Goal: Task Accomplishment & Management: Manage account settings

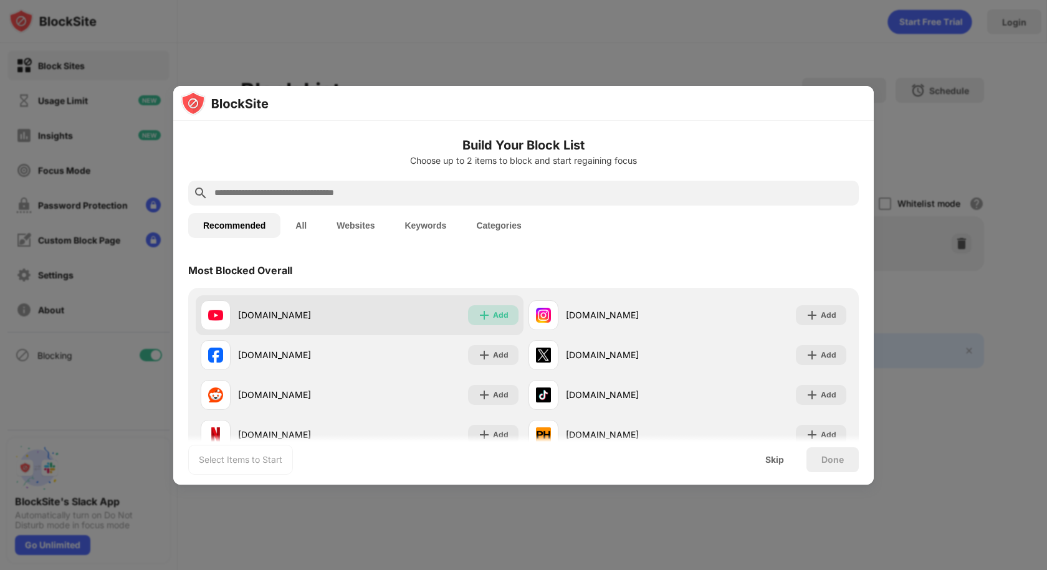
click at [500, 315] on div "Add" at bounding box center [501, 315] width 16 height 12
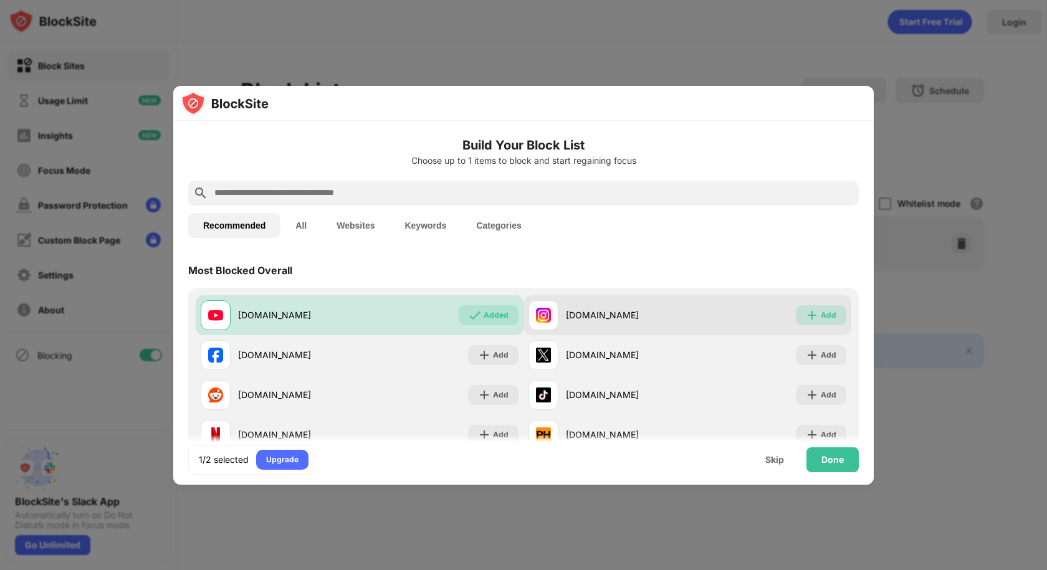
click at [810, 316] on div "Add" at bounding box center [821, 315] width 50 height 20
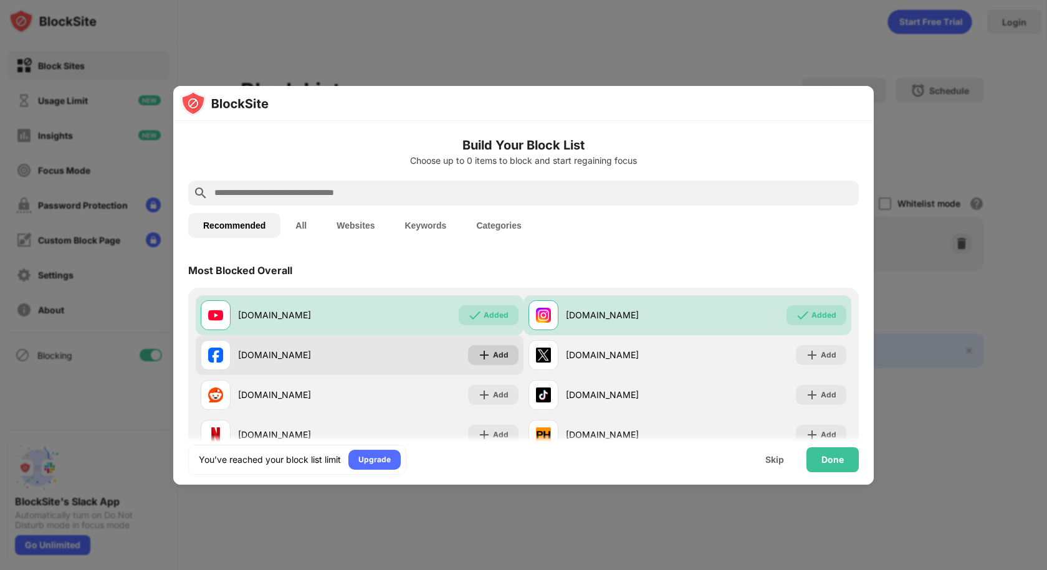
click at [478, 359] on img at bounding box center [484, 355] width 12 height 12
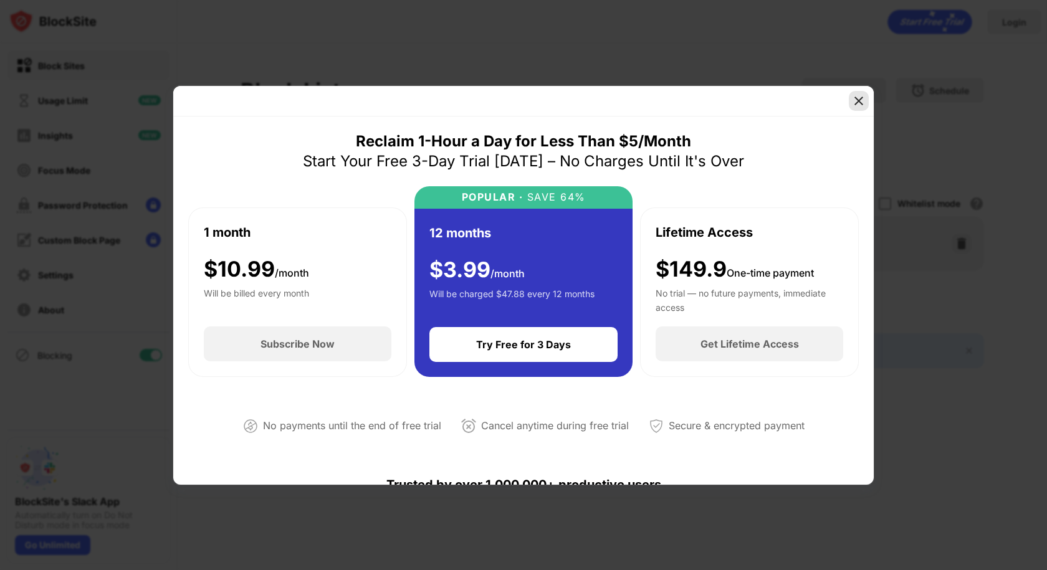
click at [859, 105] on img at bounding box center [858, 101] width 12 height 12
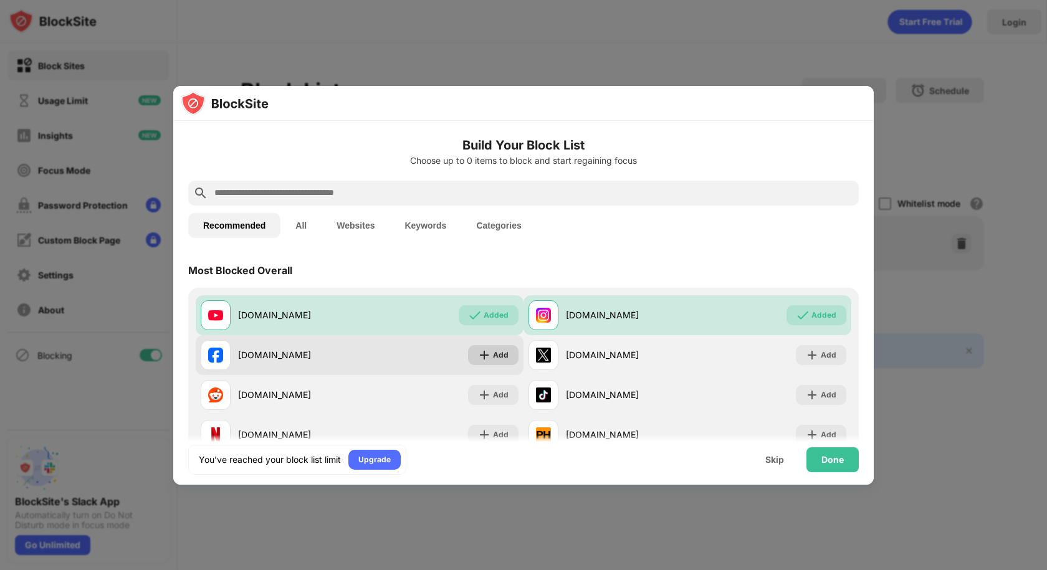
click at [482, 358] on img at bounding box center [484, 355] width 12 height 12
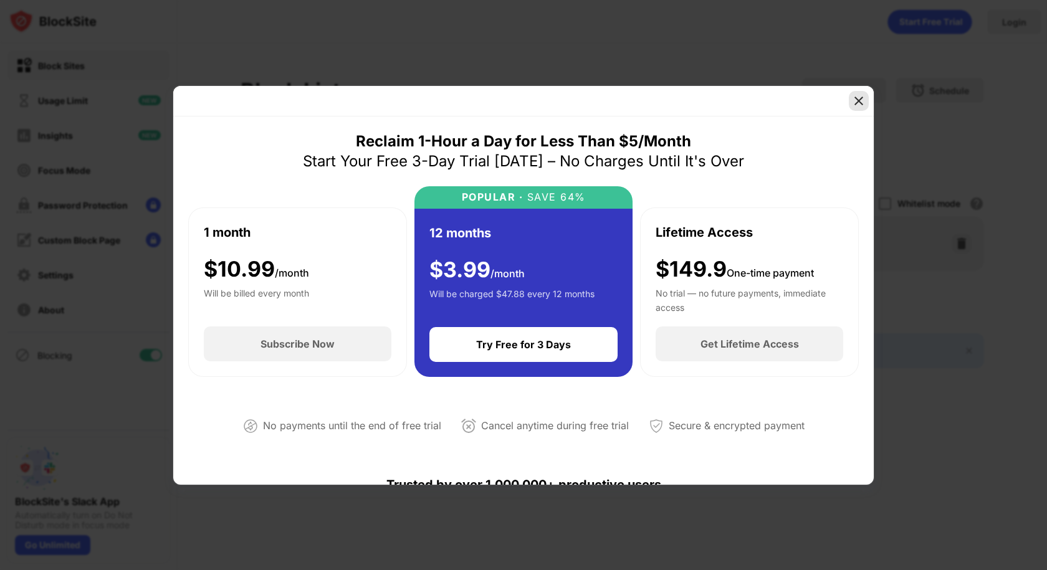
click at [861, 101] on img at bounding box center [858, 101] width 12 height 12
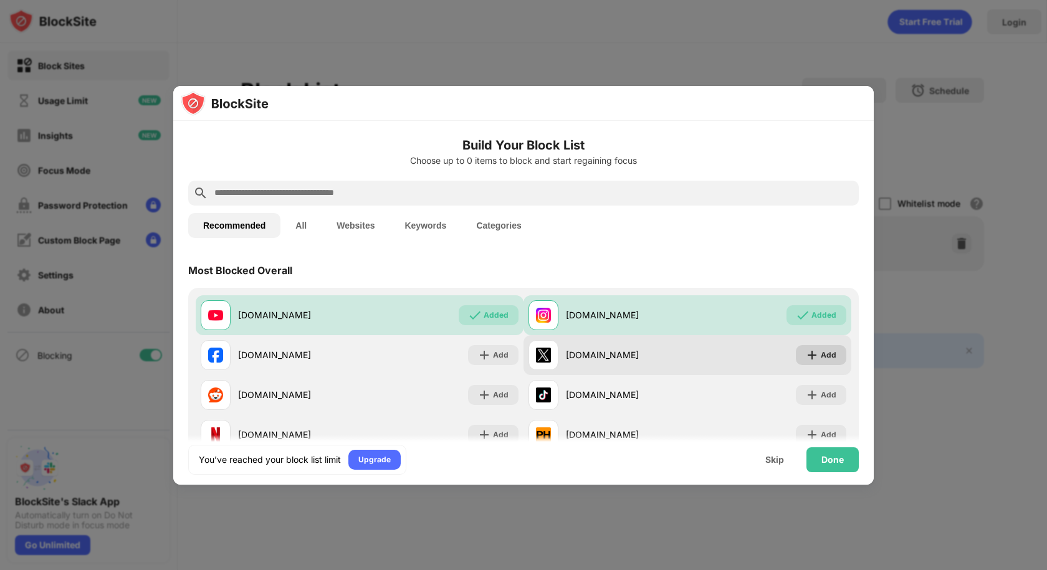
click at [806, 356] on img at bounding box center [812, 355] width 12 height 12
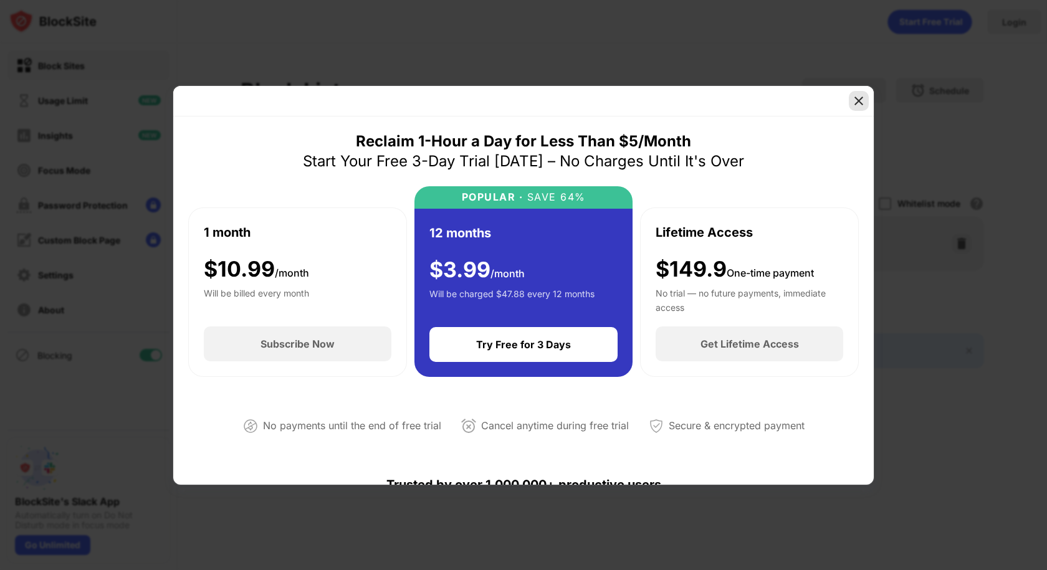
click at [855, 107] on img at bounding box center [858, 101] width 12 height 12
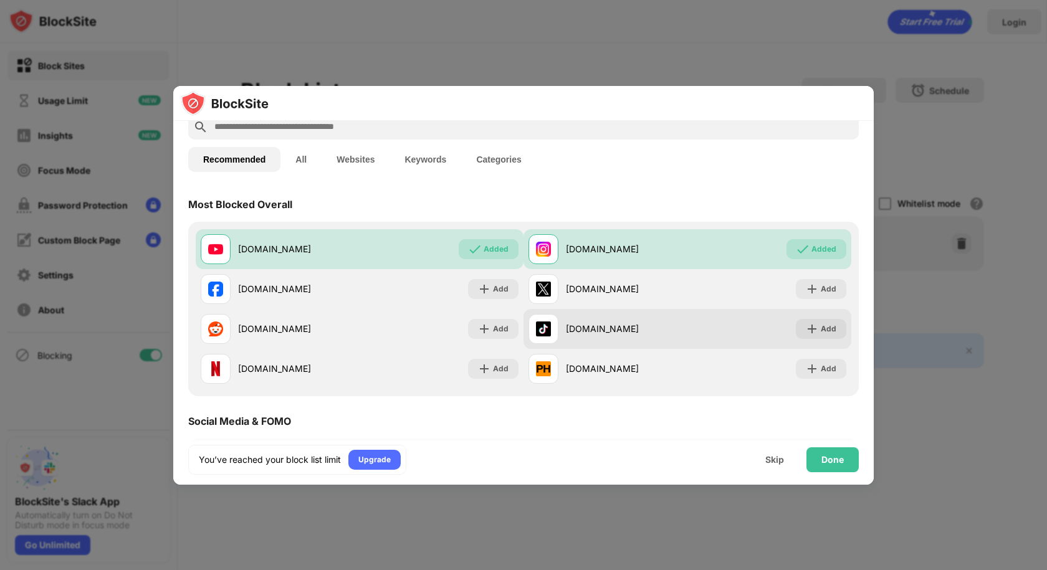
scroll to position [125, 0]
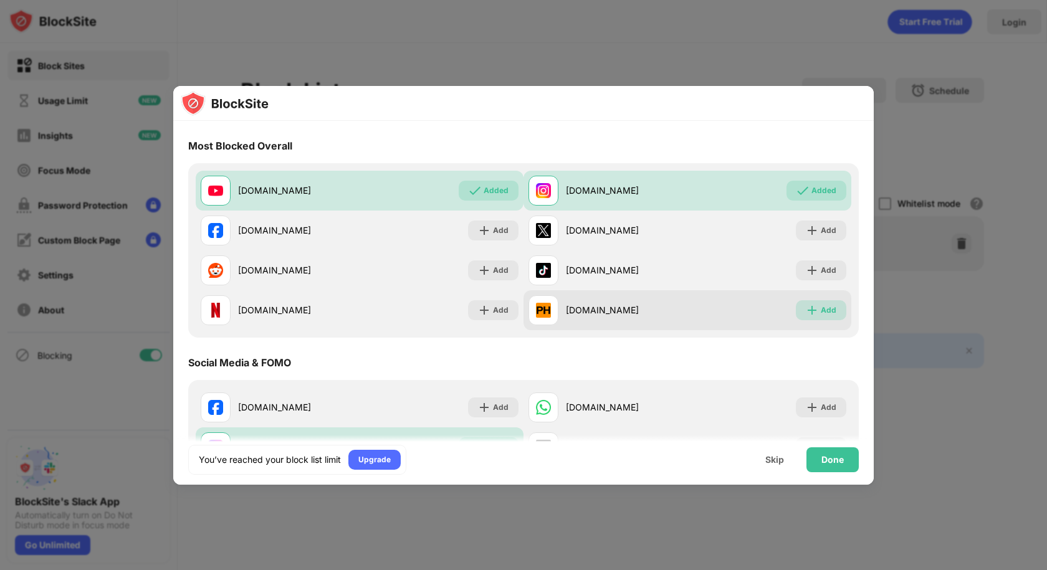
click at [823, 311] on div "Add" at bounding box center [829, 310] width 16 height 12
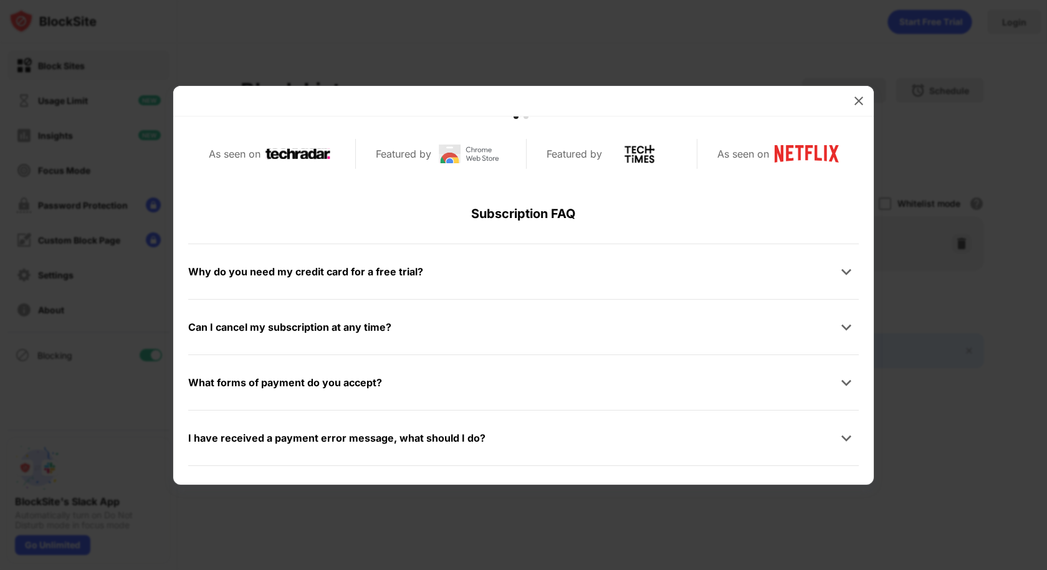
scroll to position [561, 0]
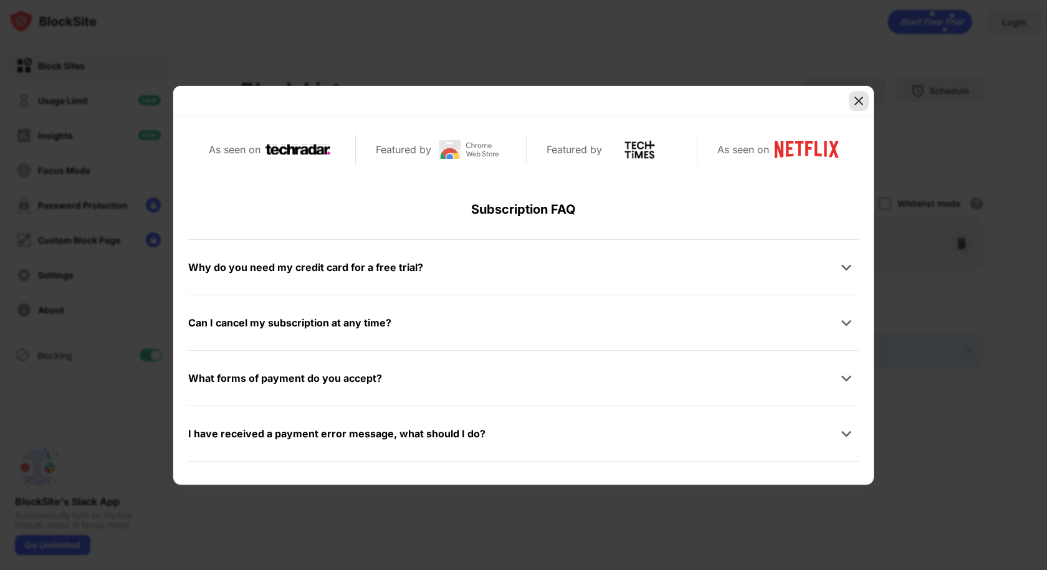
click at [858, 100] on img at bounding box center [858, 101] width 12 height 12
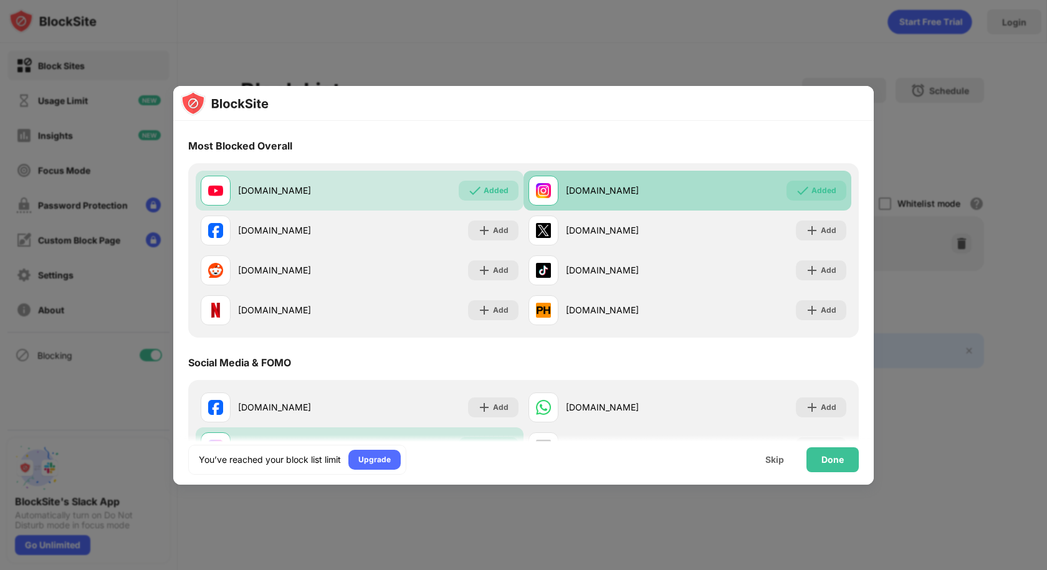
click at [812, 193] on div "Added" at bounding box center [823, 190] width 25 height 12
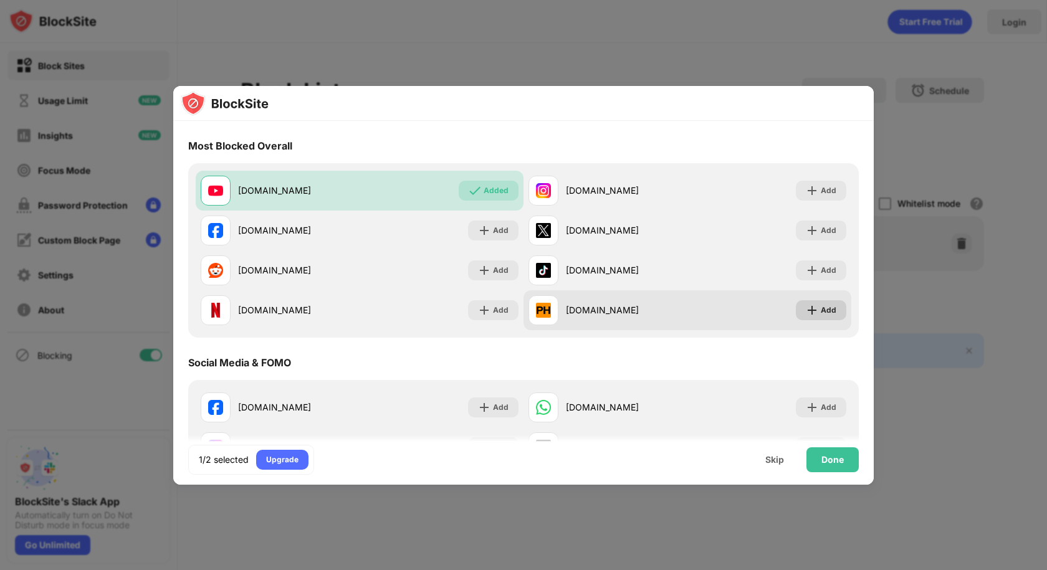
click at [806, 311] on img at bounding box center [812, 310] width 12 height 12
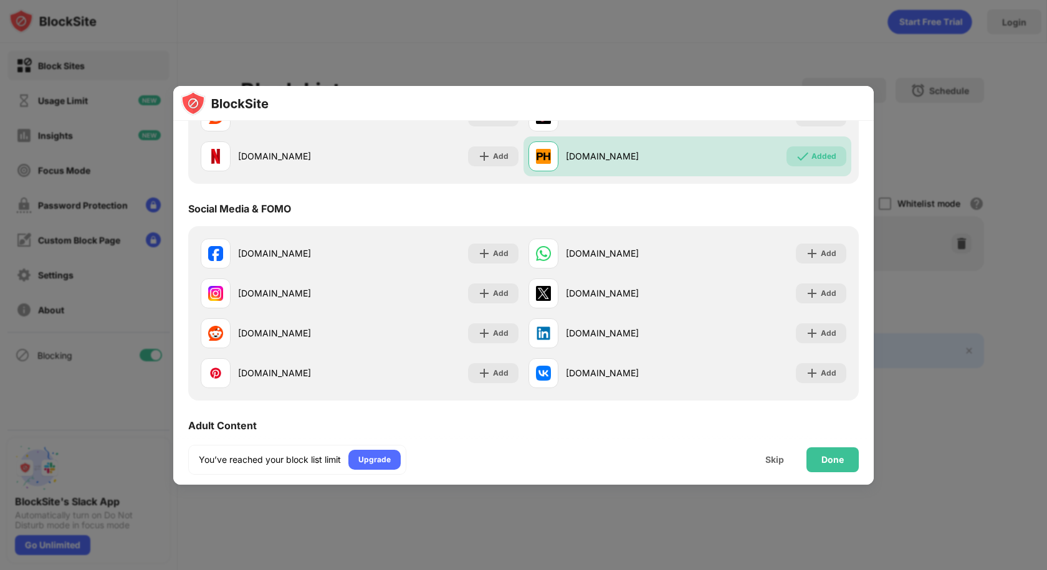
scroll to position [312, 0]
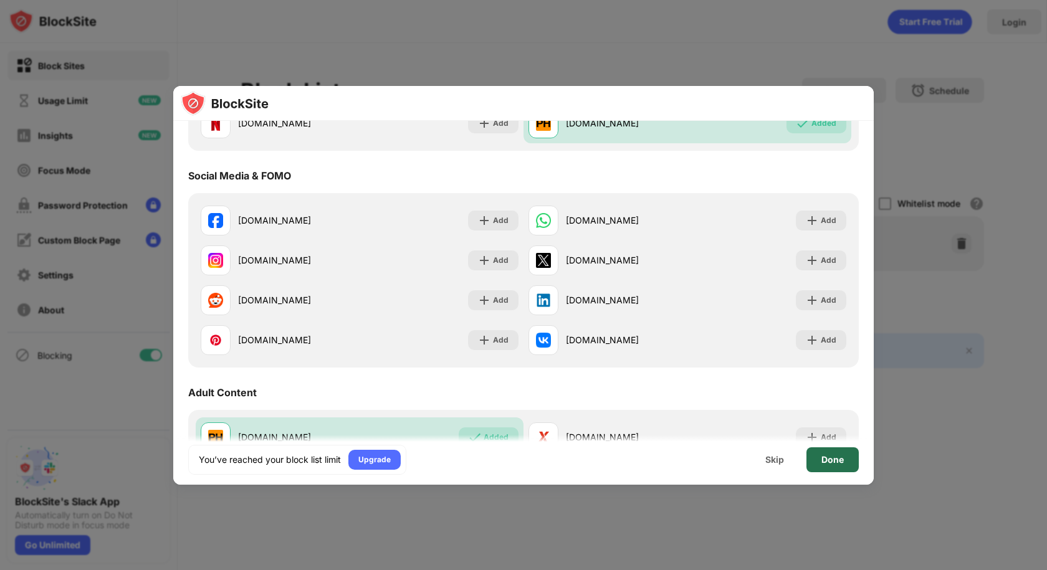
click at [834, 459] on div "Done" at bounding box center [832, 460] width 22 height 10
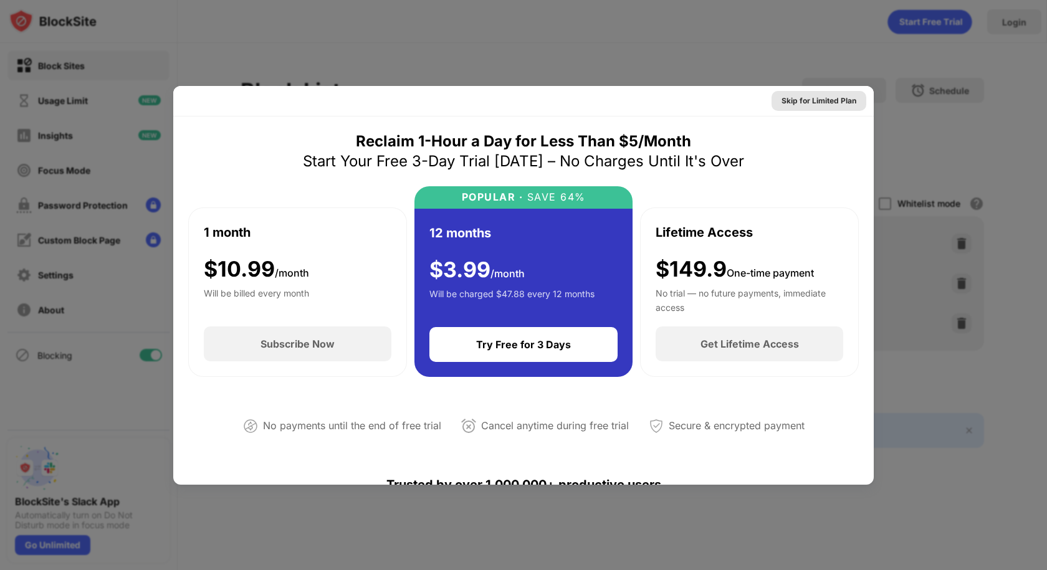
click at [833, 105] on div "Skip for Limited Plan" at bounding box center [818, 101] width 75 height 12
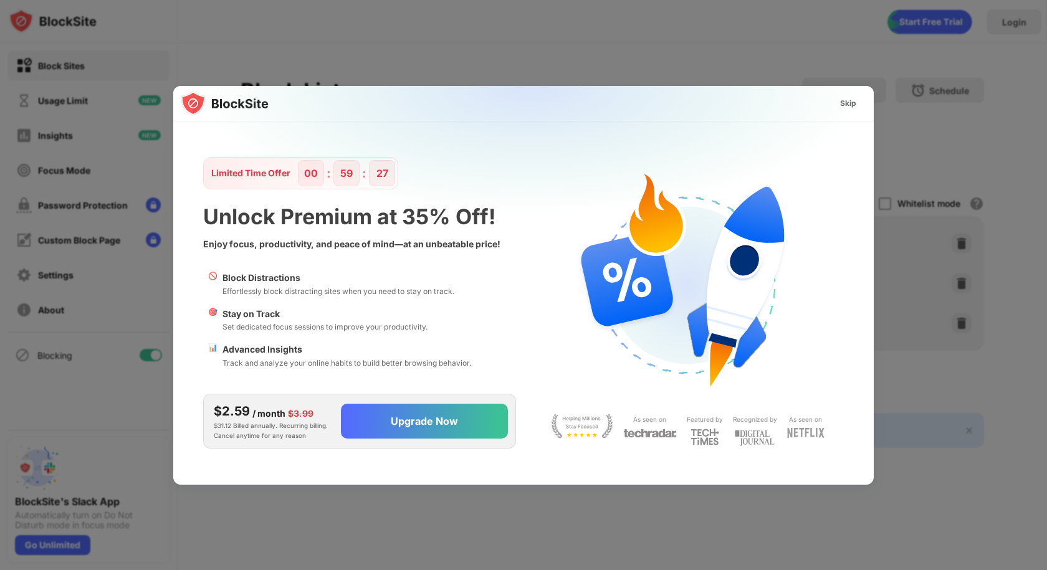
click at [859, 106] on div "Skip" at bounding box center [848, 103] width 36 height 20
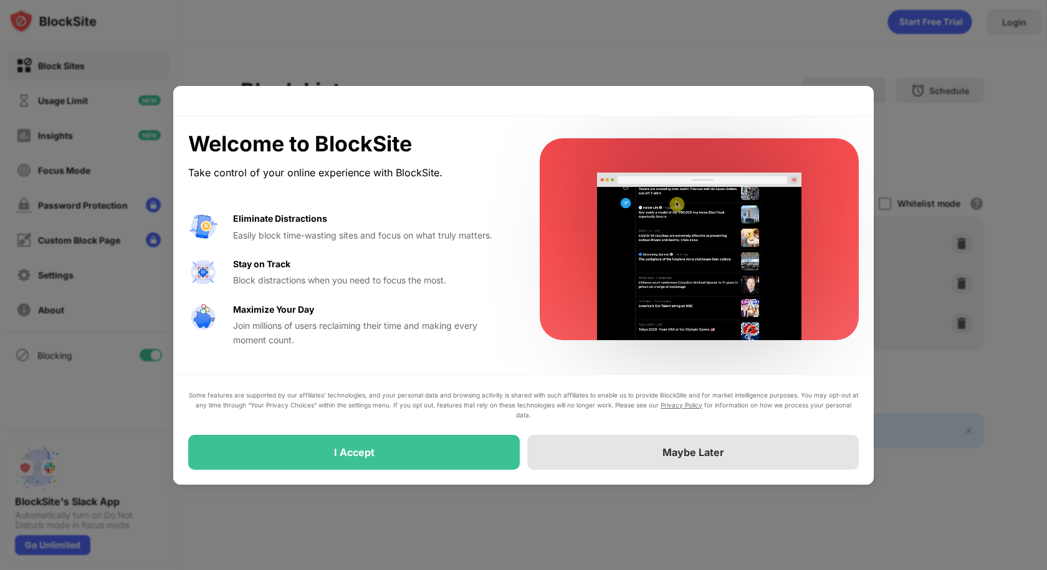
click at [688, 456] on div "Maybe Later" at bounding box center [693, 452] width 62 height 12
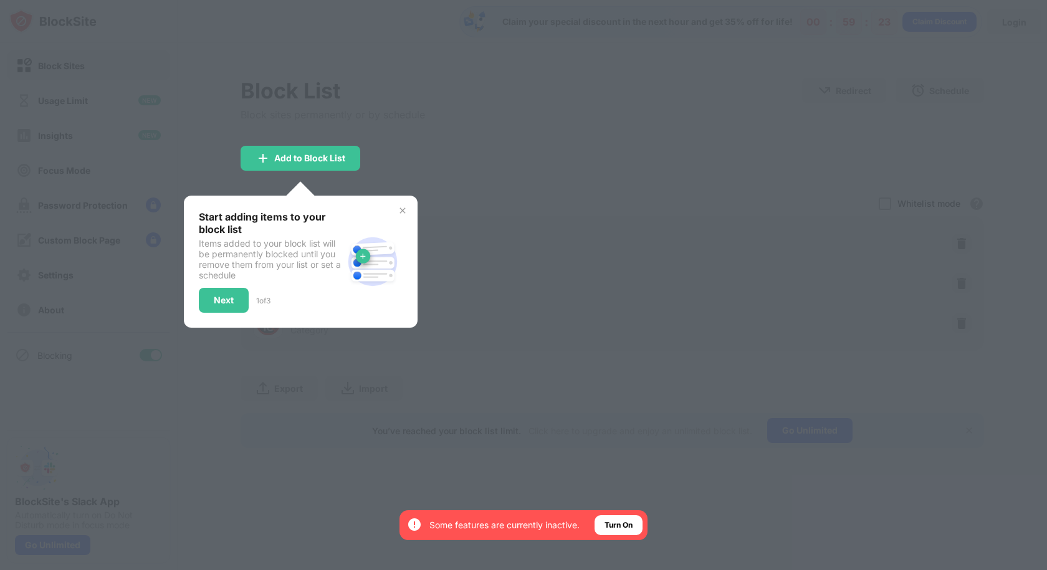
click at [502, 168] on div at bounding box center [523, 285] width 1047 height 570
click at [317, 156] on div "Add to Block List" at bounding box center [309, 158] width 71 height 10
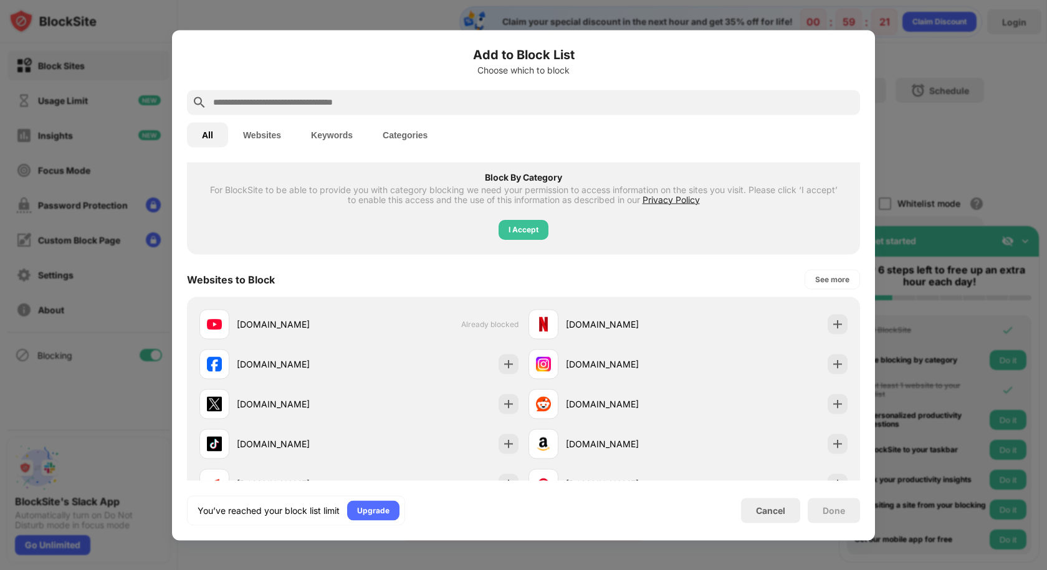
scroll to position [249, 0]
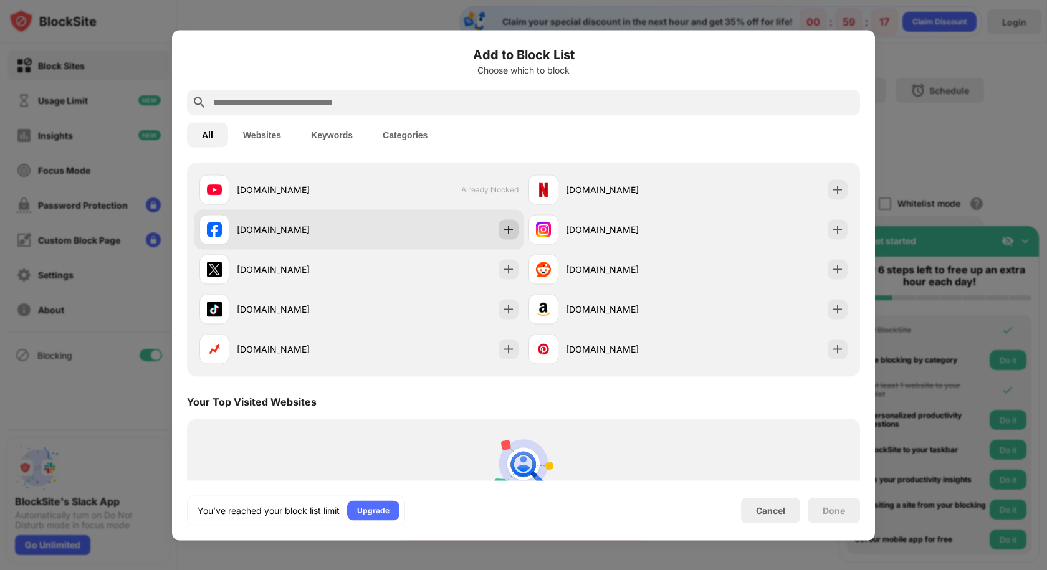
click at [502, 229] on img at bounding box center [508, 229] width 12 height 12
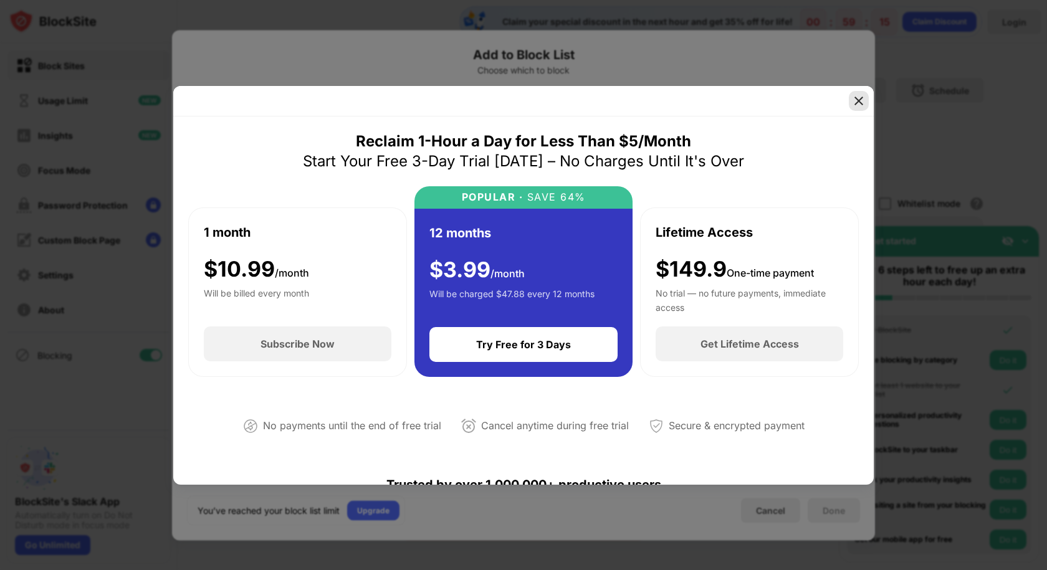
click at [861, 100] on img at bounding box center [858, 101] width 12 height 12
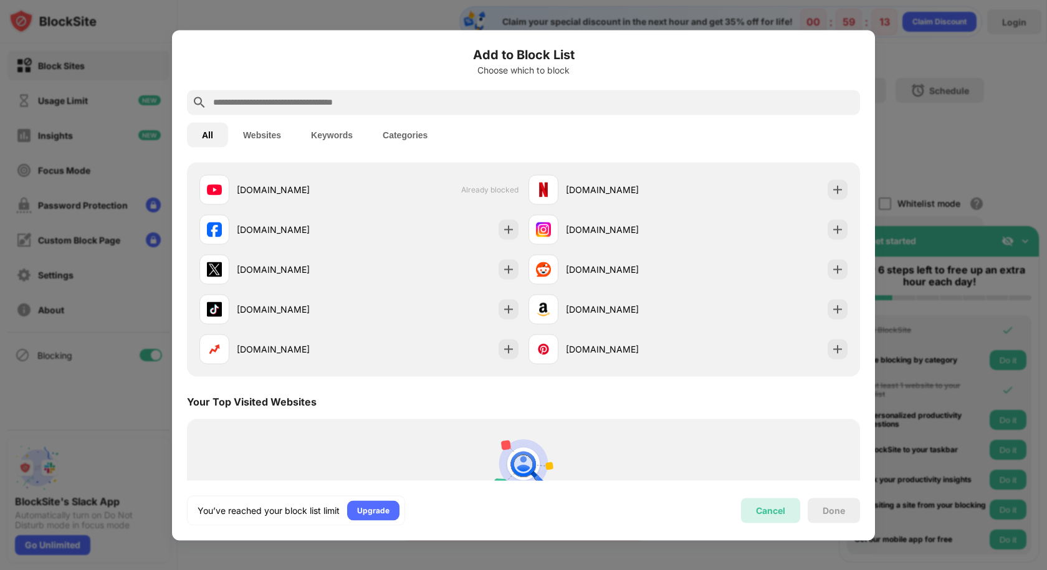
click at [768, 513] on div "Cancel" at bounding box center [770, 510] width 29 height 11
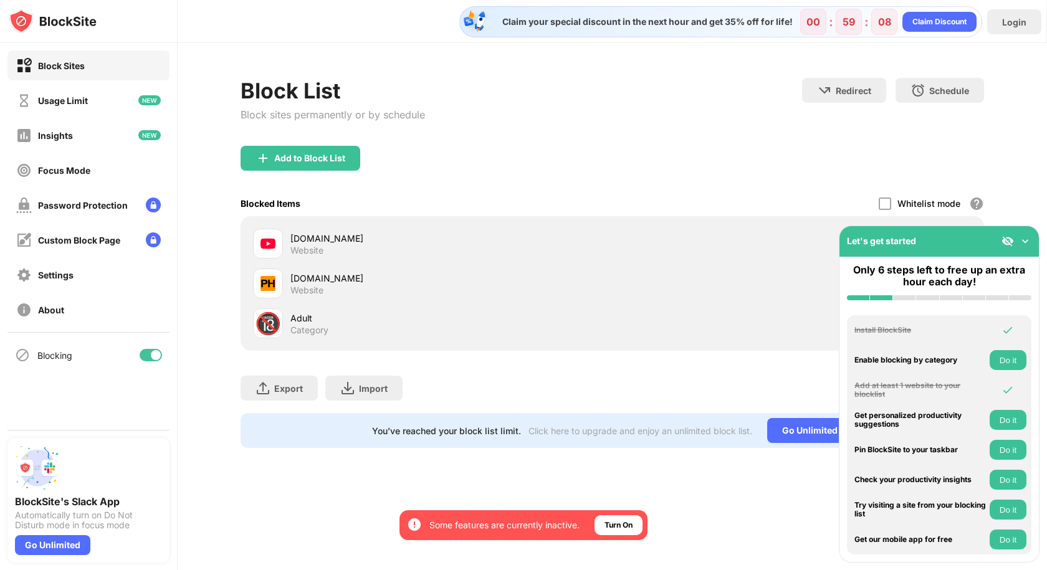
click at [1021, 239] on img at bounding box center [1025, 241] width 12 height 12
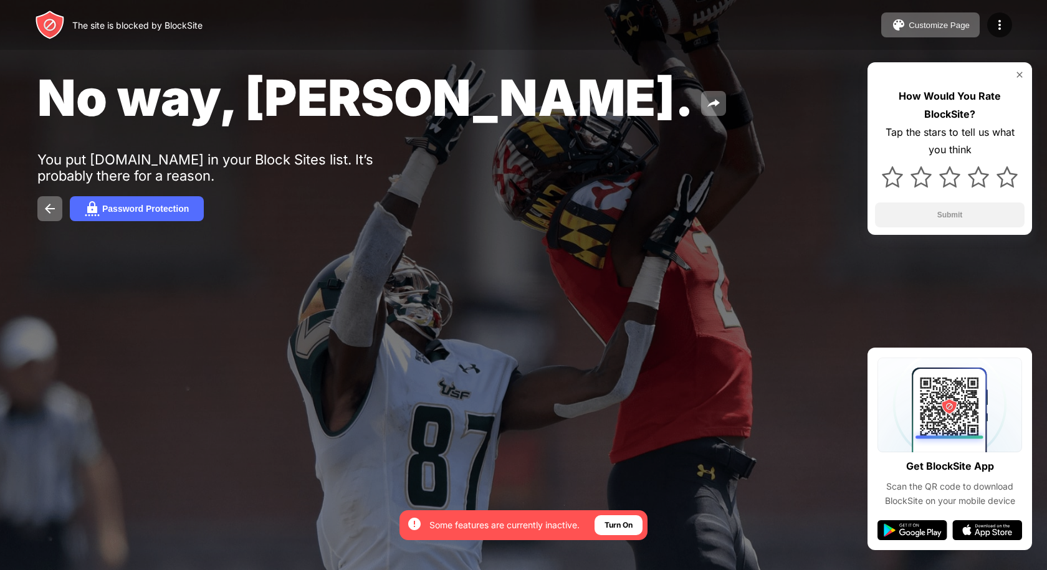
click at [1019, 74] on img at bounding box center [1019, 75] width 10 height 10
